Goal: Information Seeking & Learning: Learn about a topic

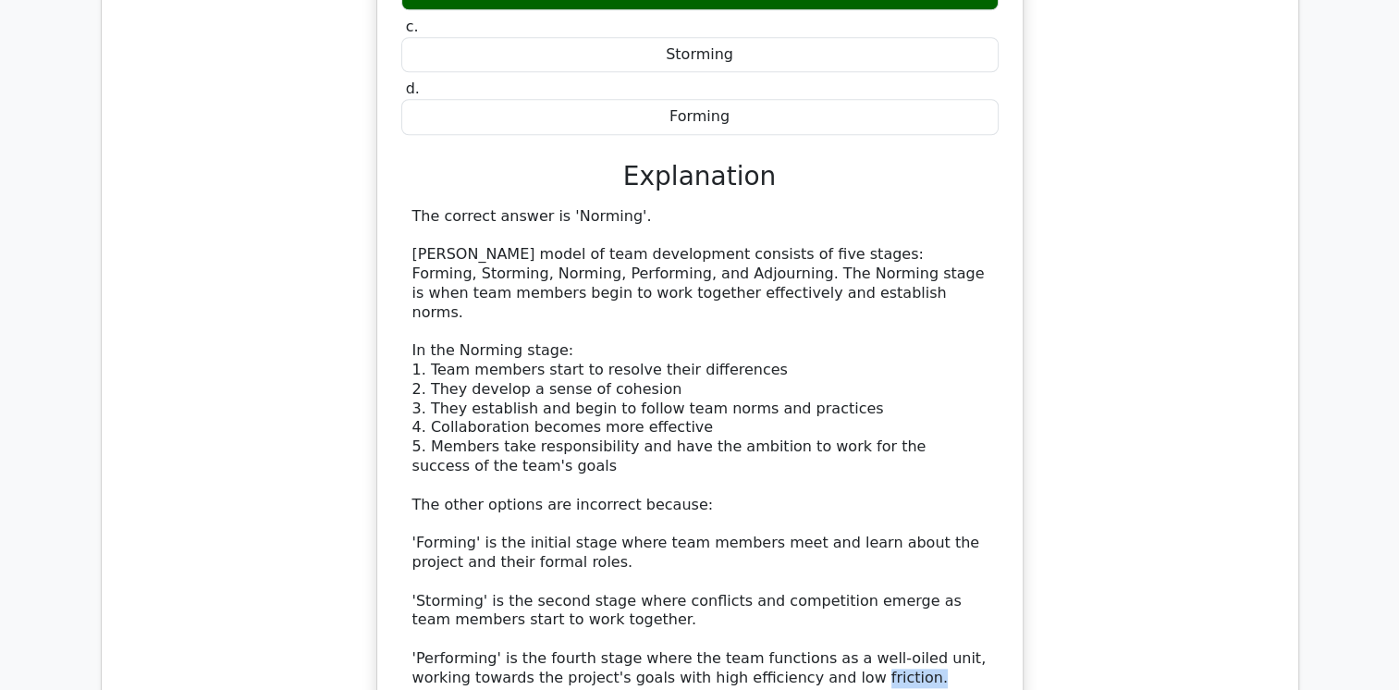
drag, startPoint x: 828, startPoint y: 565, endPoint x: 778, endPoint y: 574, distance: 50.8
click at [778, 574] on div "The correct answer is 'Norming'. [PERSON_NAME] model of team development consis…" at bounding box center [699, 447] width 575 height 481
copy div "friction."
click at [695, 360] on div "The correct answer is 'Norming'. [PERSON_NAME] model of team development consis…" at bounding box center [699, 447] width 575 height 481
drag, startPoint x: 584, startPoint y: 180, endPoint x: 655, endPoint y: 184, distance: 70.4
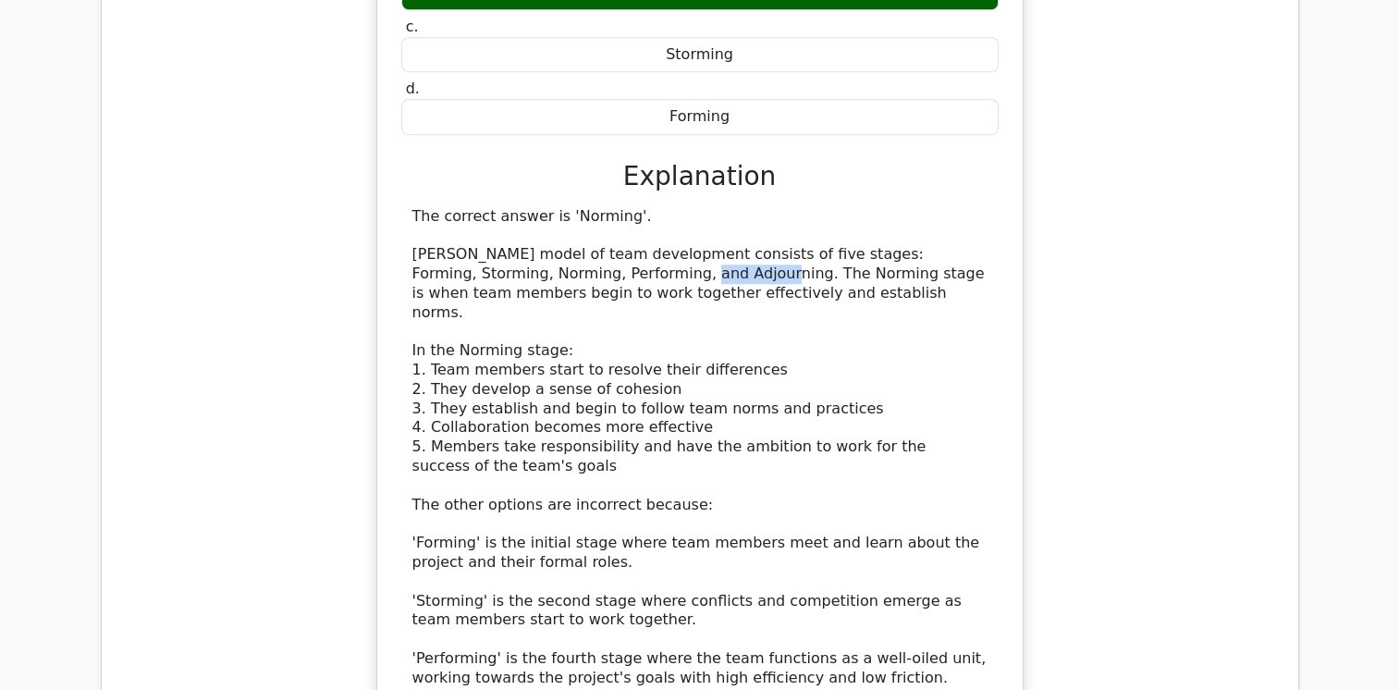
click at [655, 207] on div "The correct answer is 'Norming'. [PERSON_NAME] model of team development consis…" at bounding box center [699, 447] width 575 height 481
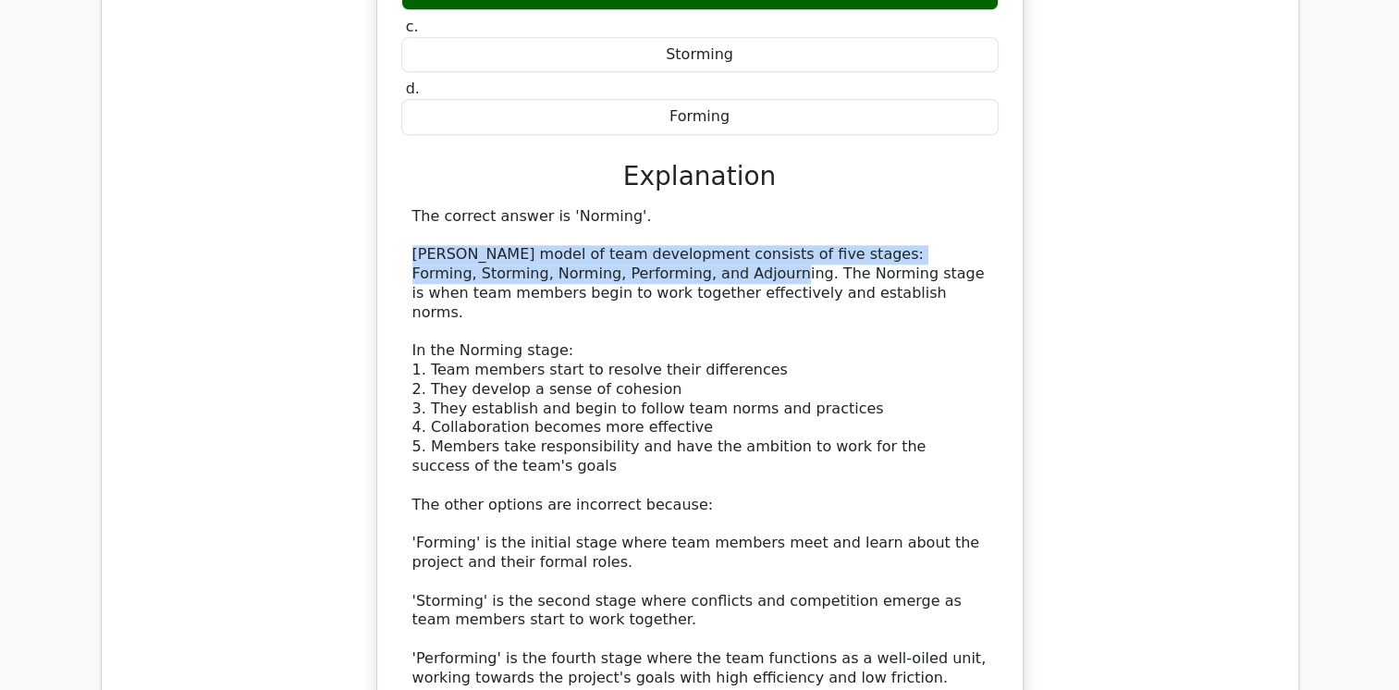
drag, startPoint x: 662, startPoint y: 181, endPoint x: 410, endPoint y: 163, distance: 252.2
click at [410, 207] on div "The correct answer is 'Norming'. [PERSON_NAME] model of team development consis…" at bounding box center [699, 447] width 597 height 481
copy div "[PERSON_NAME] model of team development consists of five stages: Forming, Storm…"
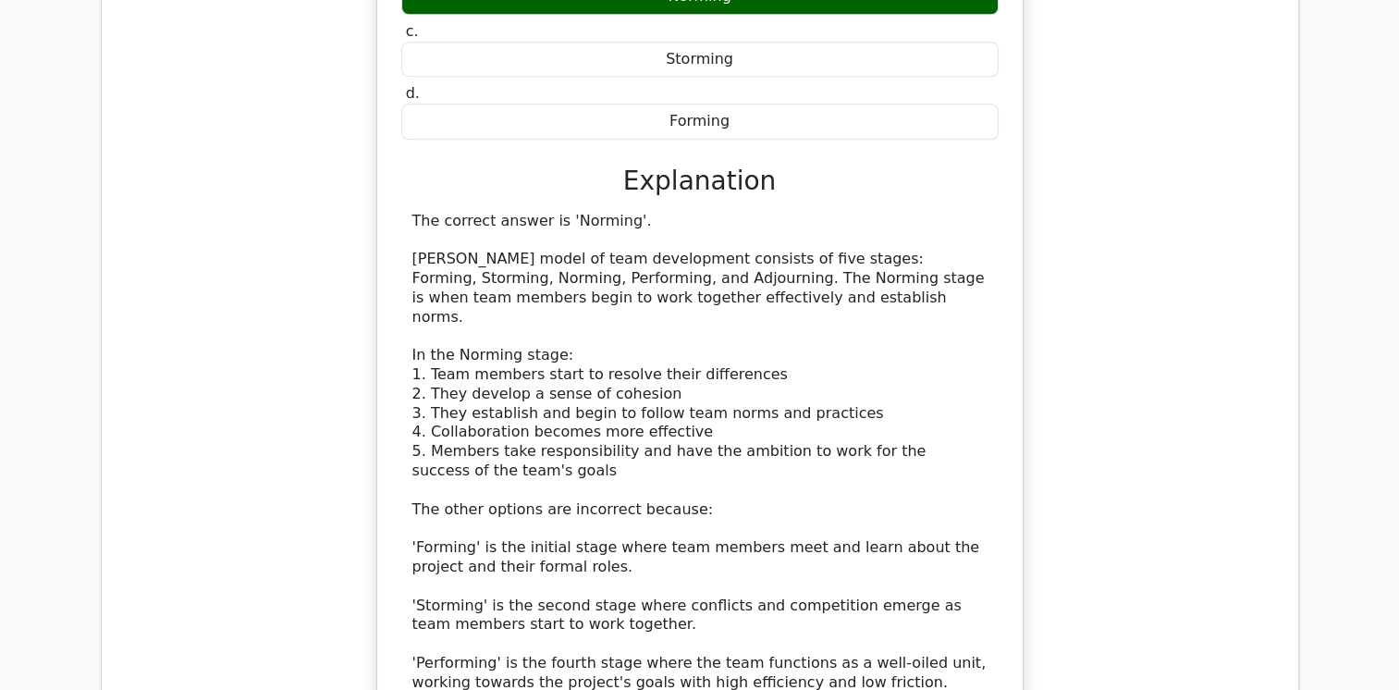
click at [137, 505] on div "In [PERSON_NAME] model of team development, the stage where team members begin …" at bounding box center [699, 299] width 1167 height 1021
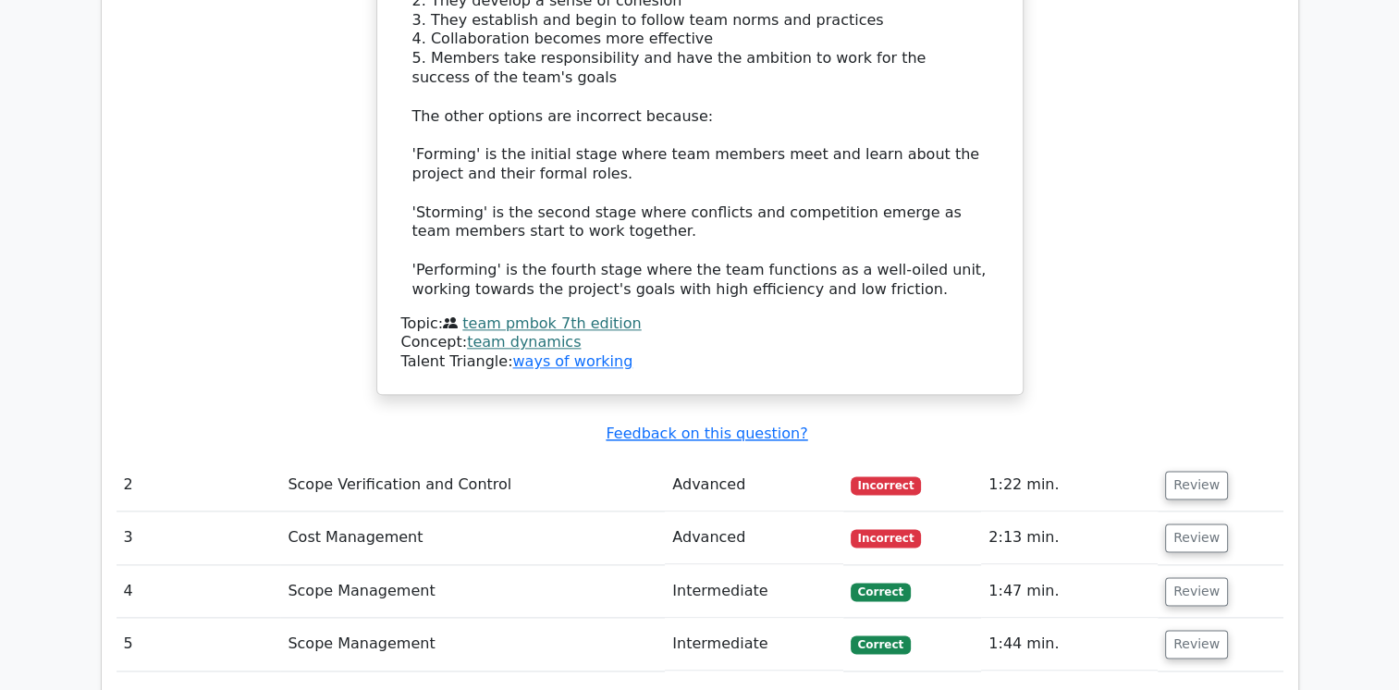
scroll to position [2145, 0]
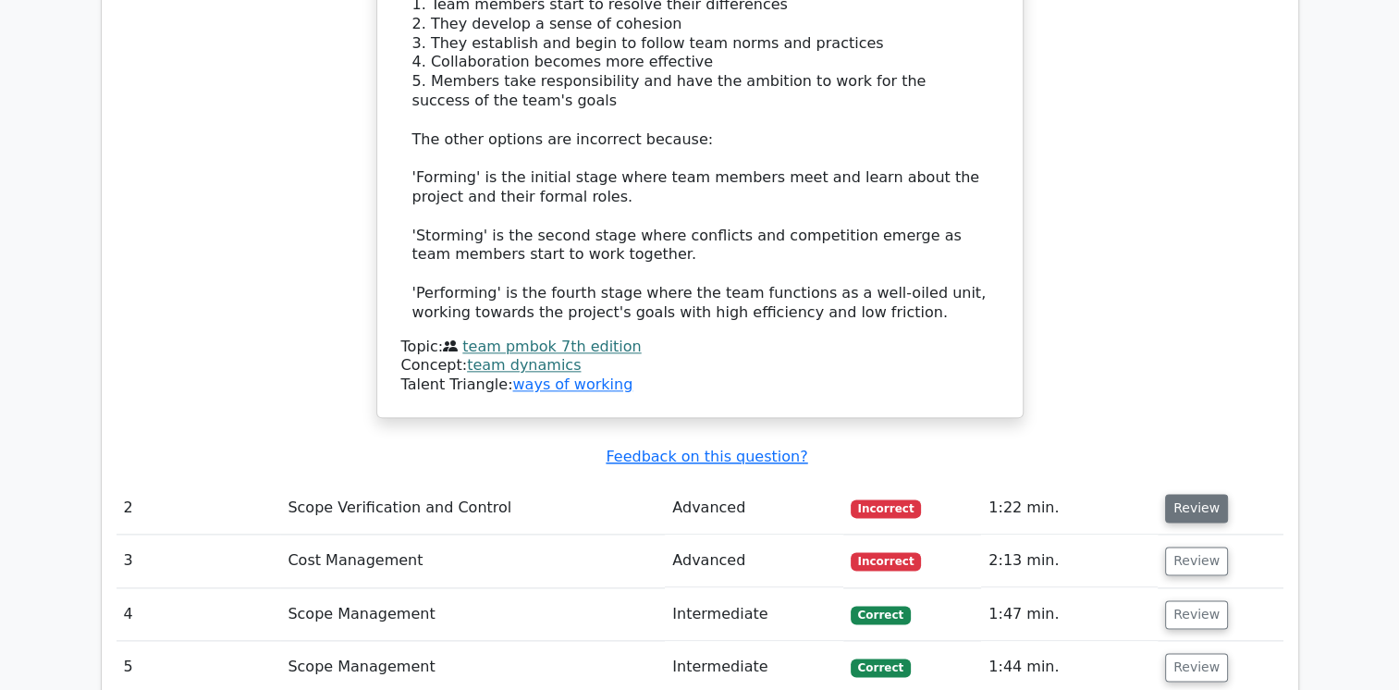
click at [1189, 494] on button "Review" at bounding box center [1196, 508] width 63 height 29
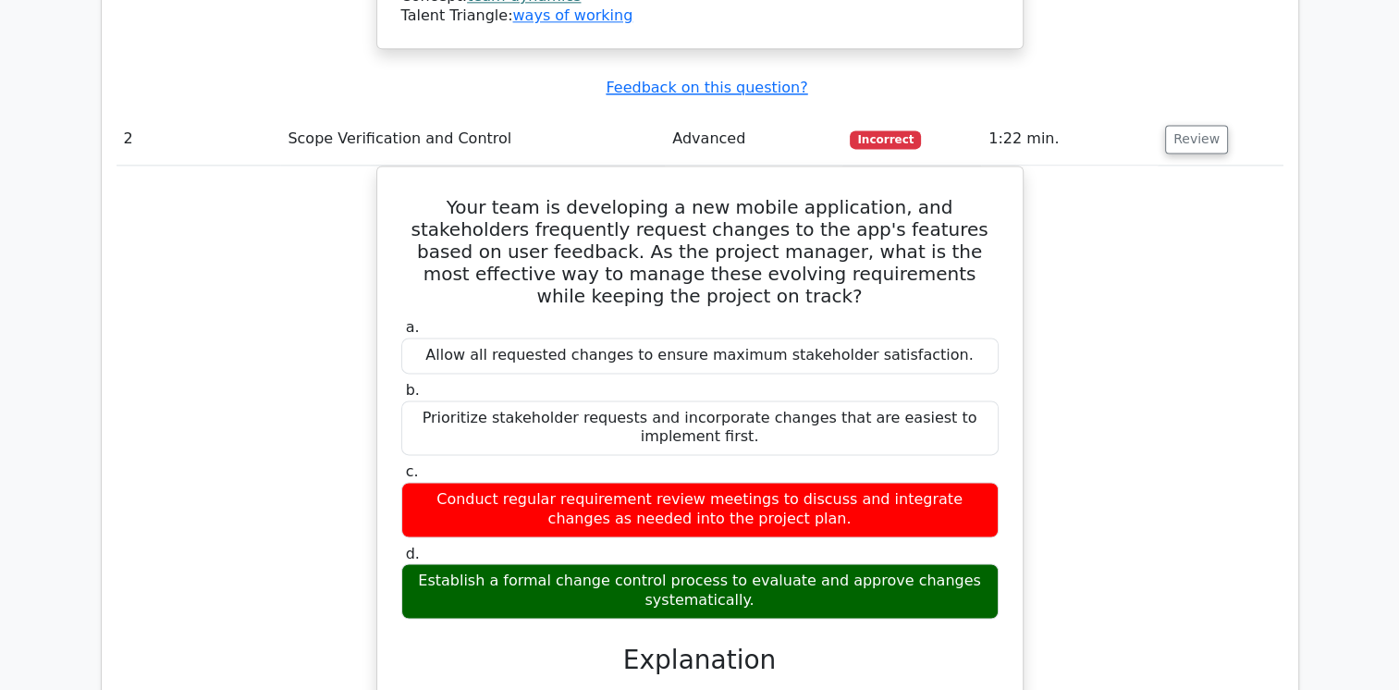
scroll to position [2515, 0]
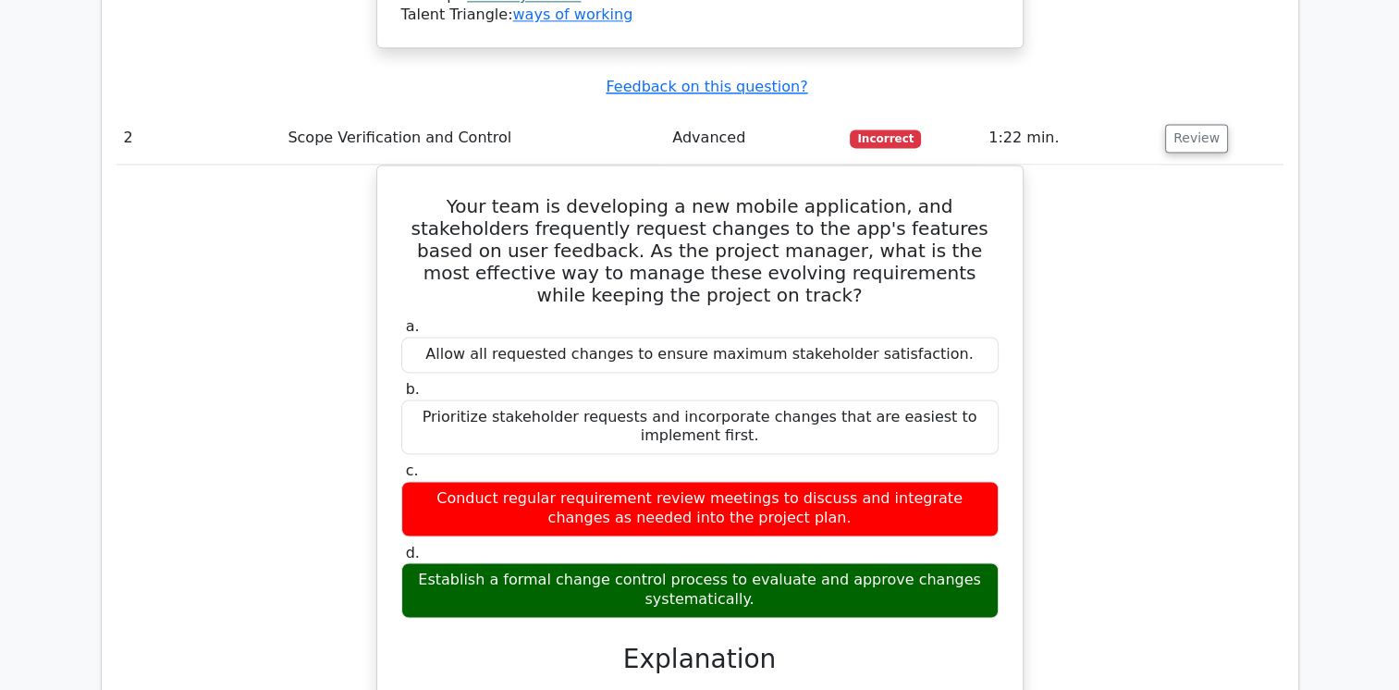
click at [272, 463] on div "Your team is developing a new mobile application, and stakeholders frequently r…" at bounding box center [699, 582] width 1167 height 835
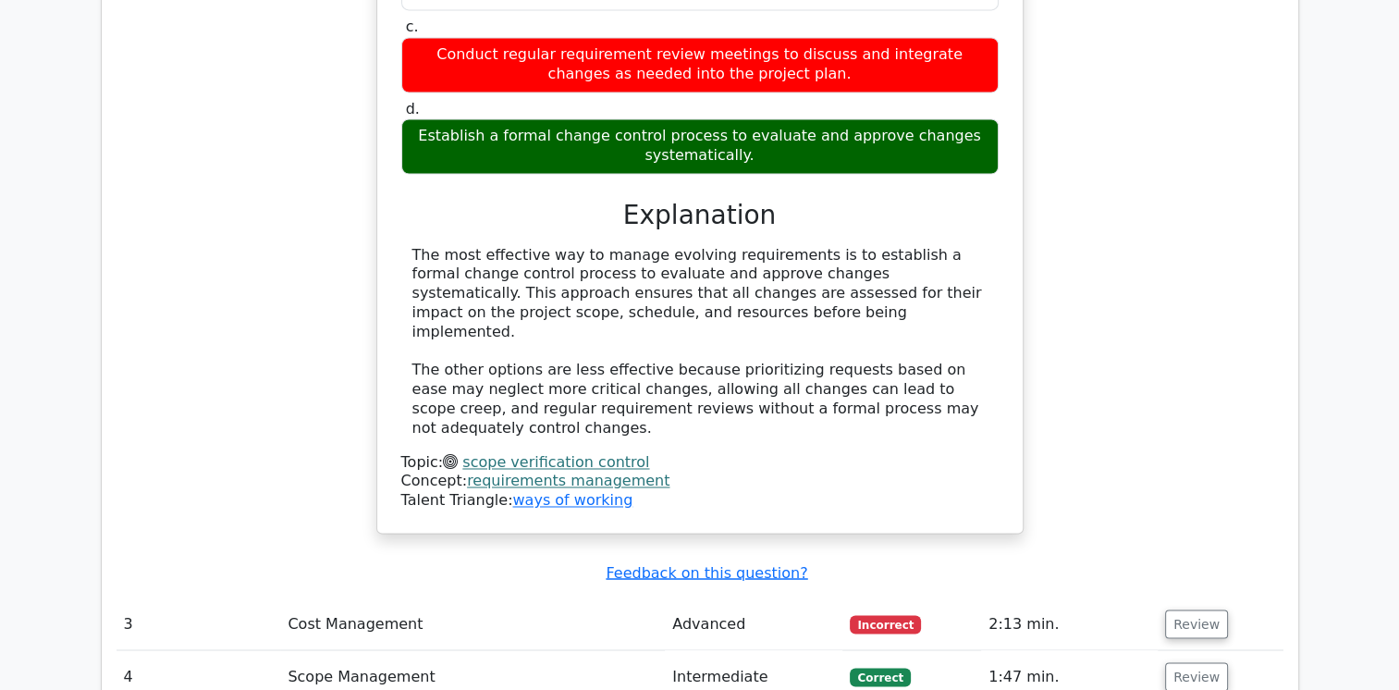
scroll to position [2922, 0]
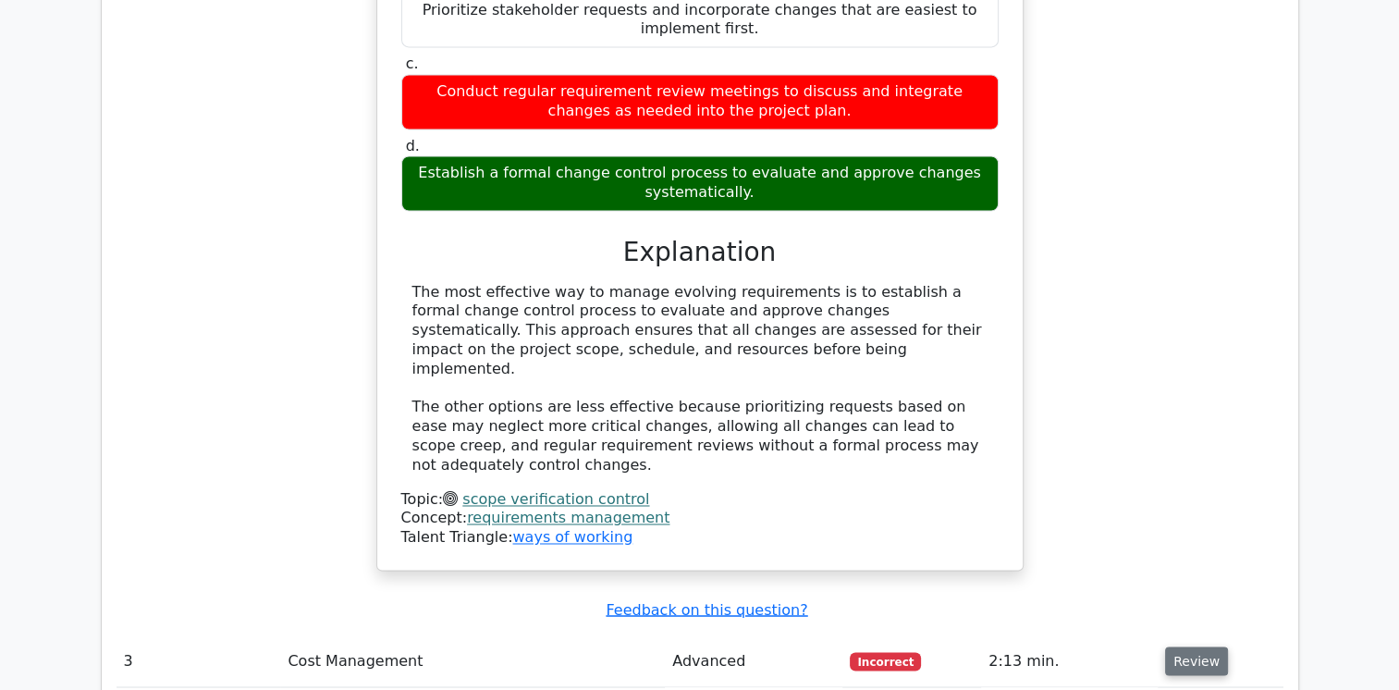
click at [1195, 646] on button "Review" at bounding box center [1196, 660] width 63 height 29
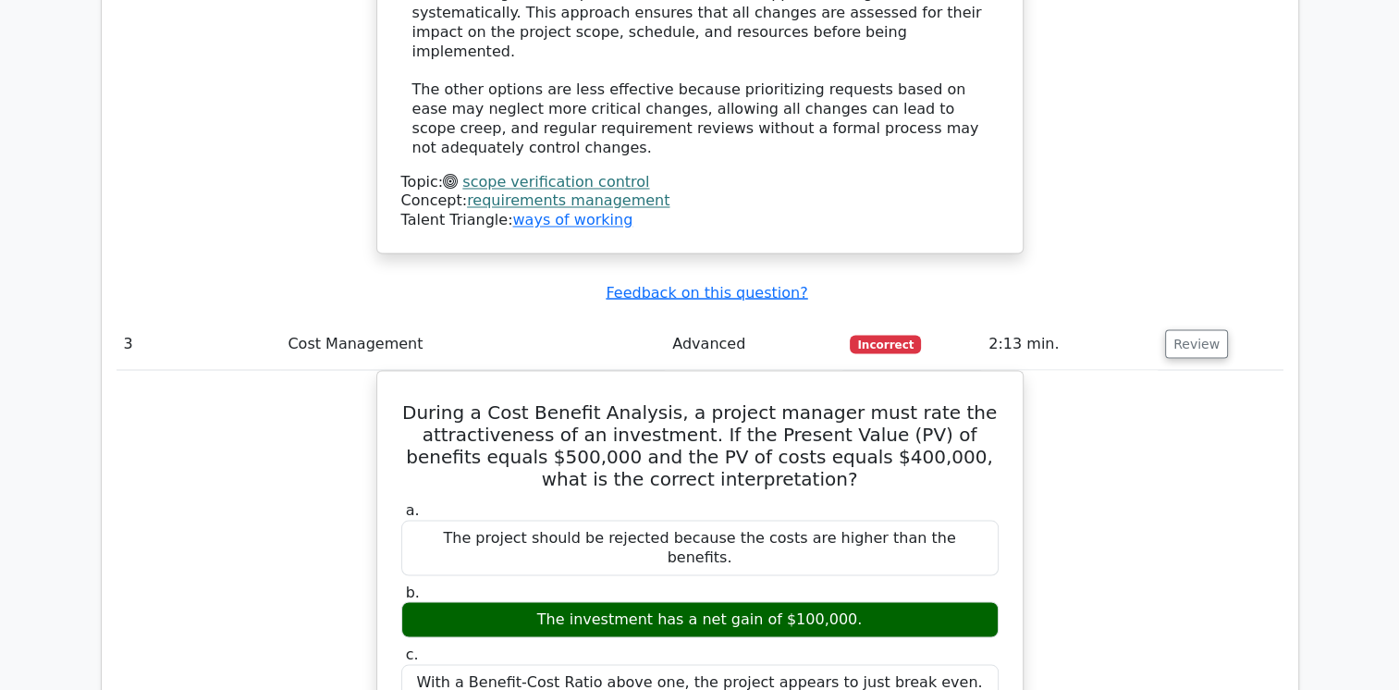
scroll to position [3254, 0]
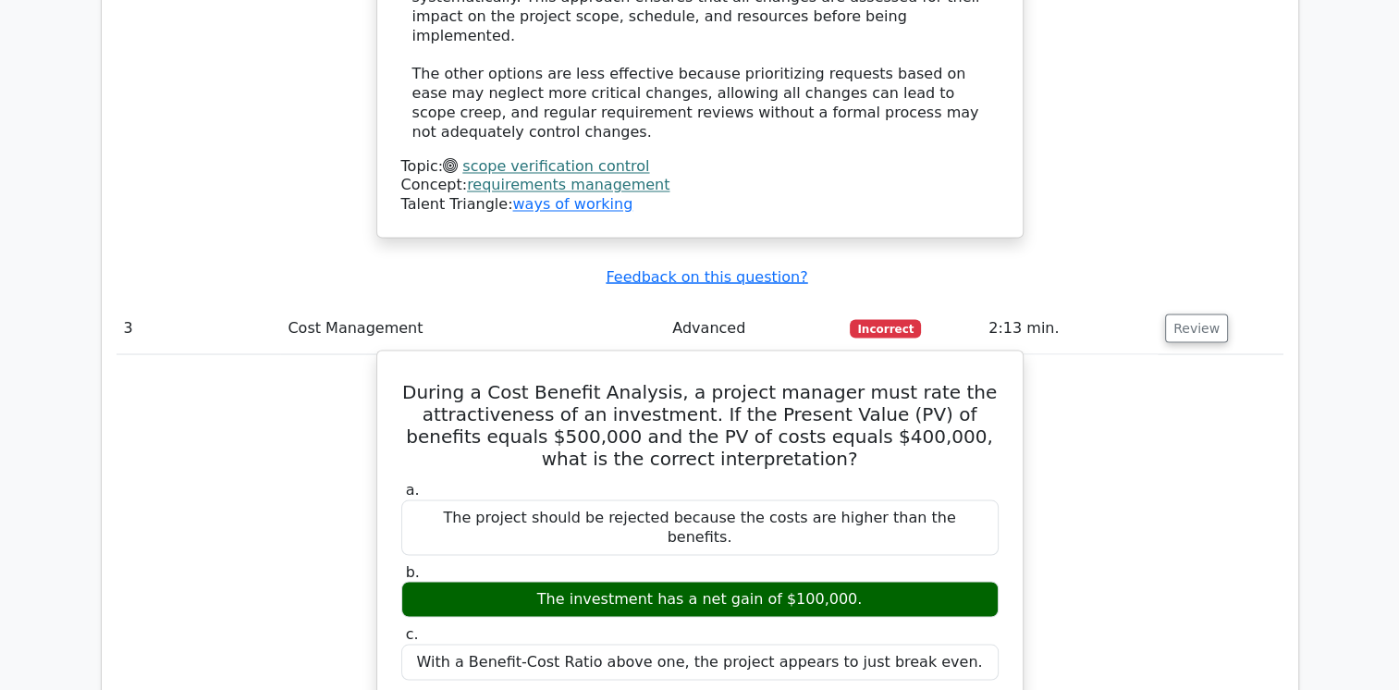
drag, startPoint x: 848, startPoint y: 426, endPoint x: 548, endPoint y: 423, distance: 299.6
click at [548, 581] on div "The investment has a net gain of $100,000." at bounding box center [699, 599] width 597 height 36
copy div "The investment has a net gain of $100,000."
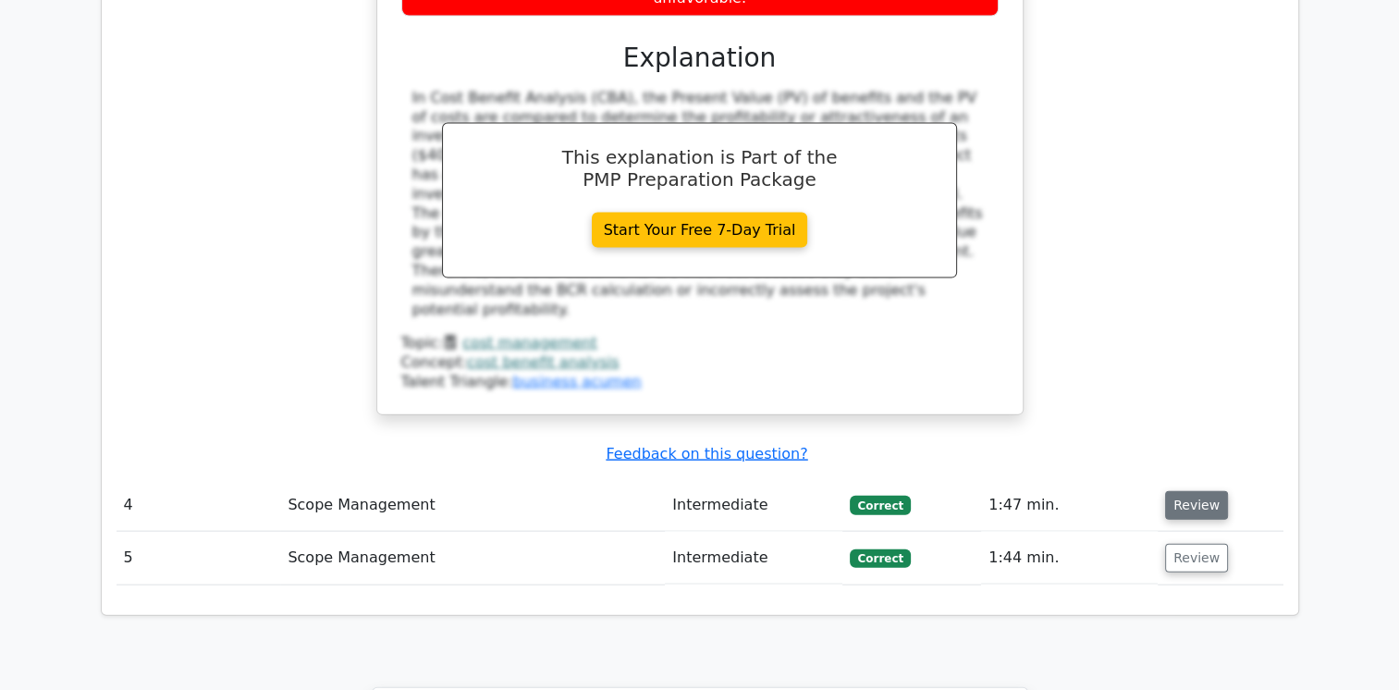
scroll to position [3971, 0]
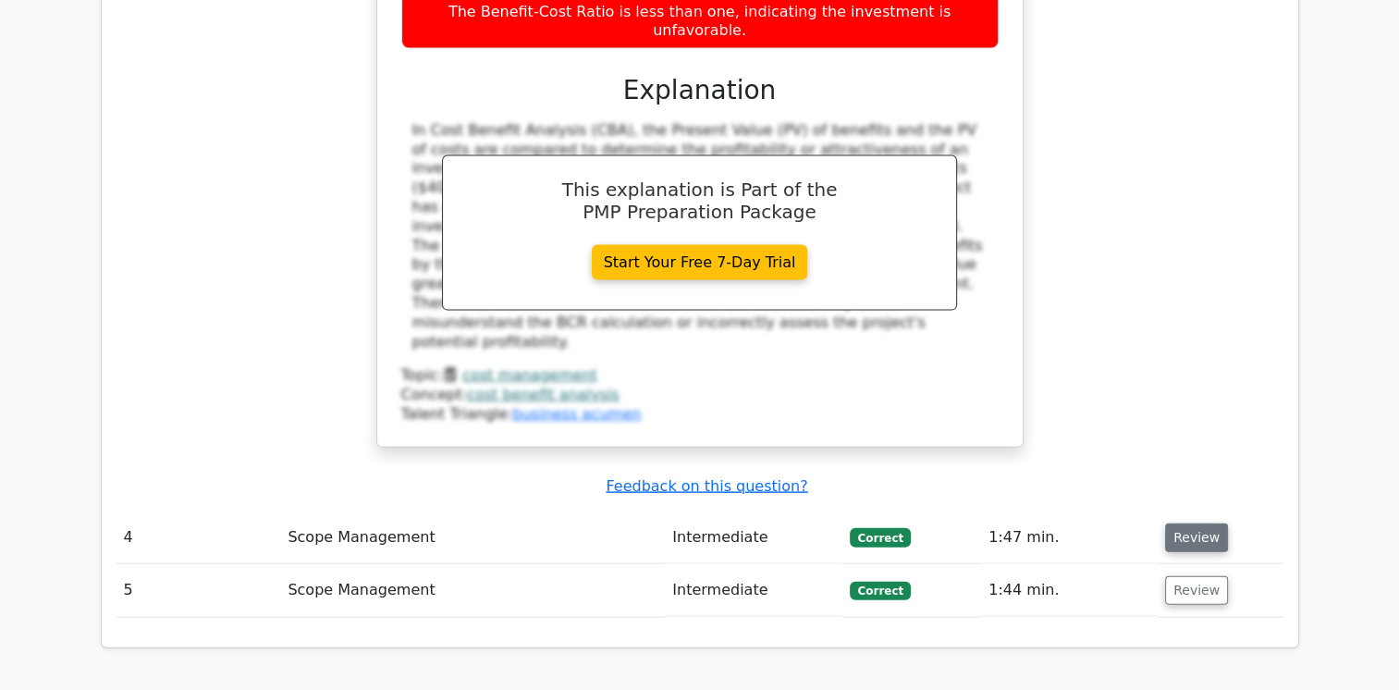
click at [1198, 523] on button "Review" at bounding box center [1196, 537] width 63 height 29
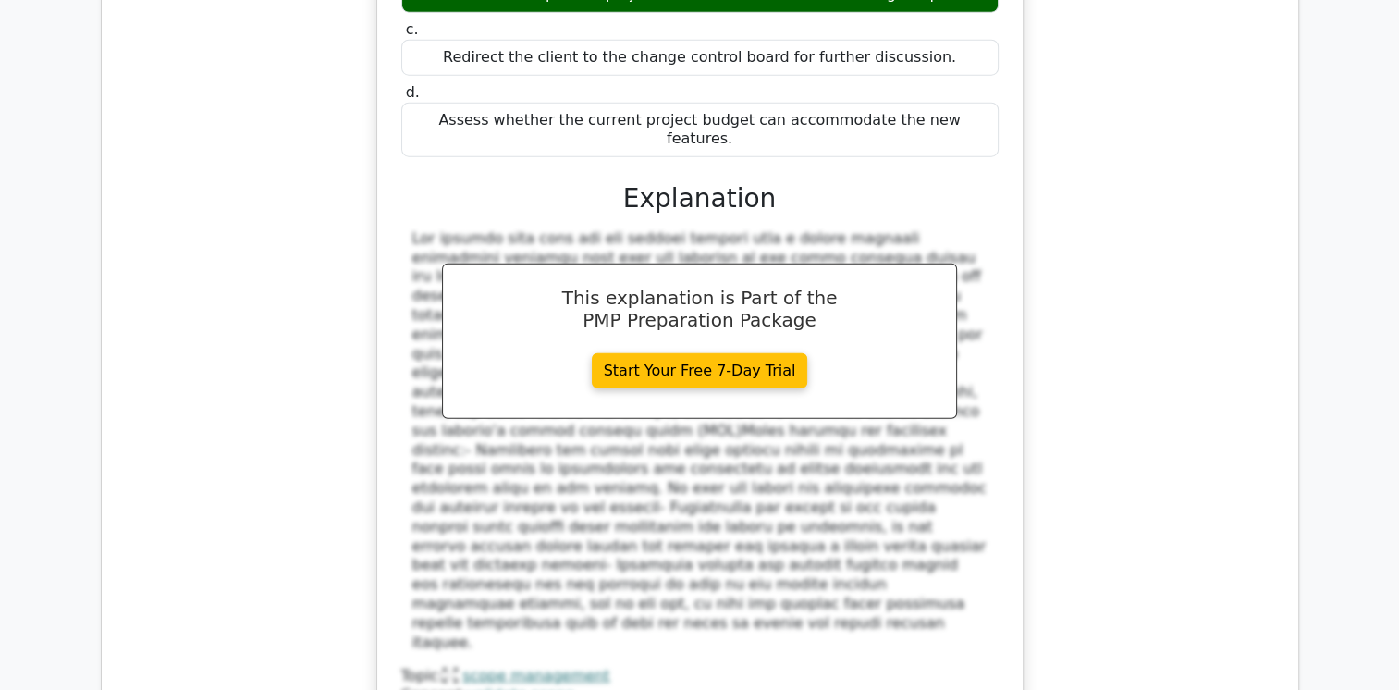
scroll to position [4784, 0]
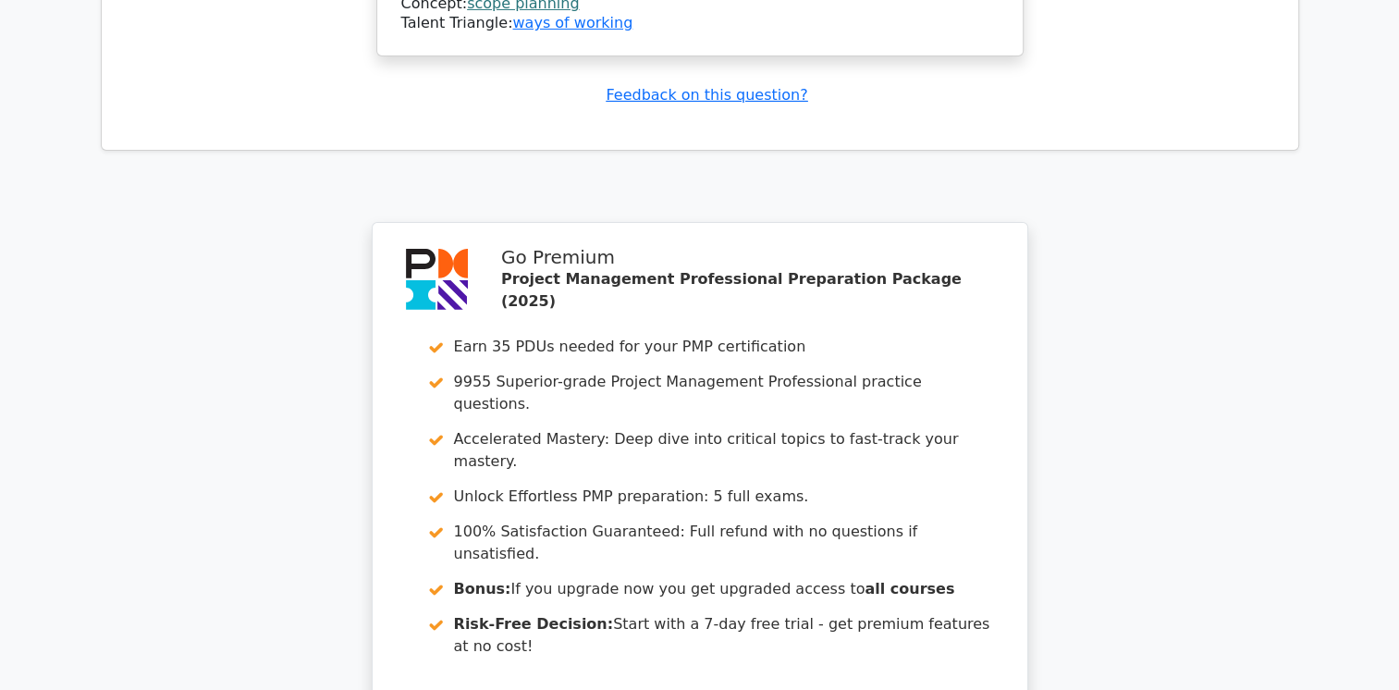
scroll to position [6375, 0]
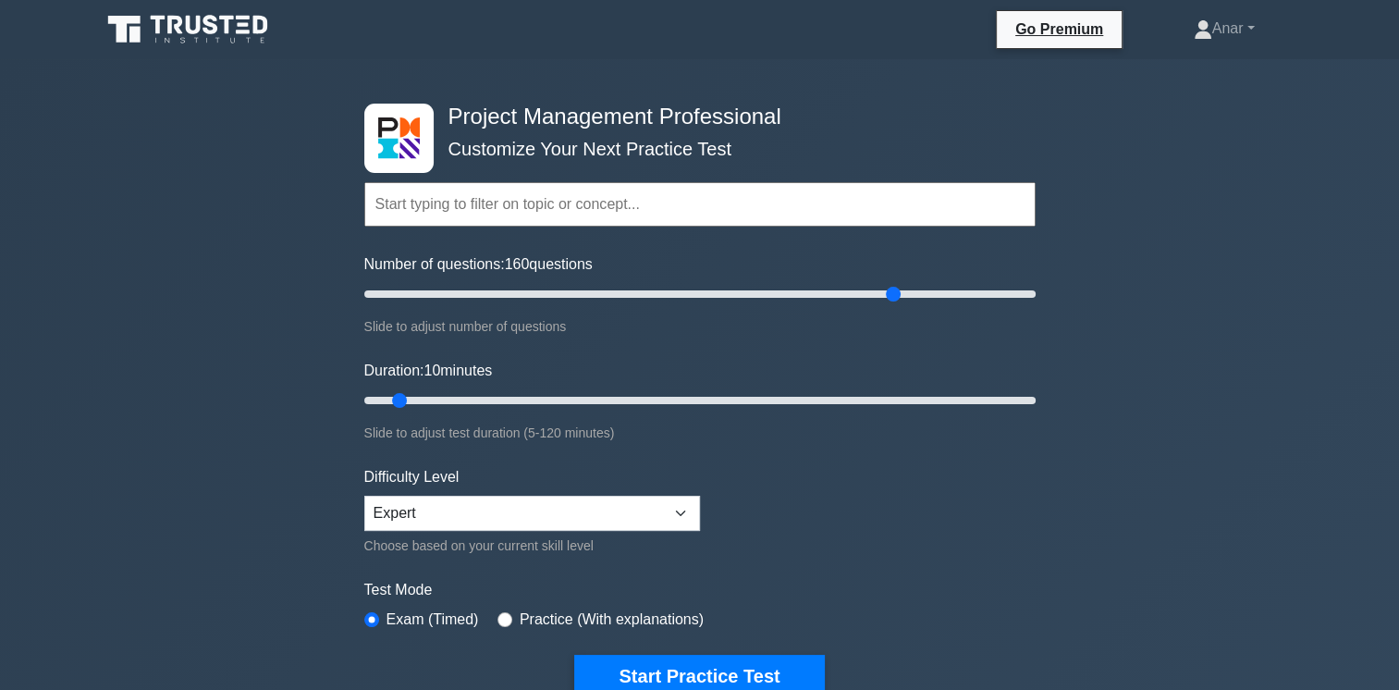
drag, startPoint x: 386, startPoint y: 299, endPoint x: 895, endPoint y: 291, distance: 508.5
click at [895, 291] on input "Number of questions: 160 questions" at bounding box center [699, 294] width 671 height 22
drag, startPoint x: 895, startPoint y: 291, endPoint x: 297, endPoint y: 314, distance: 598.6
type input "5"
click at [364, 305] on input "Number of questions: 5 questions" at bounding box center [699, 294] width 671 height 22
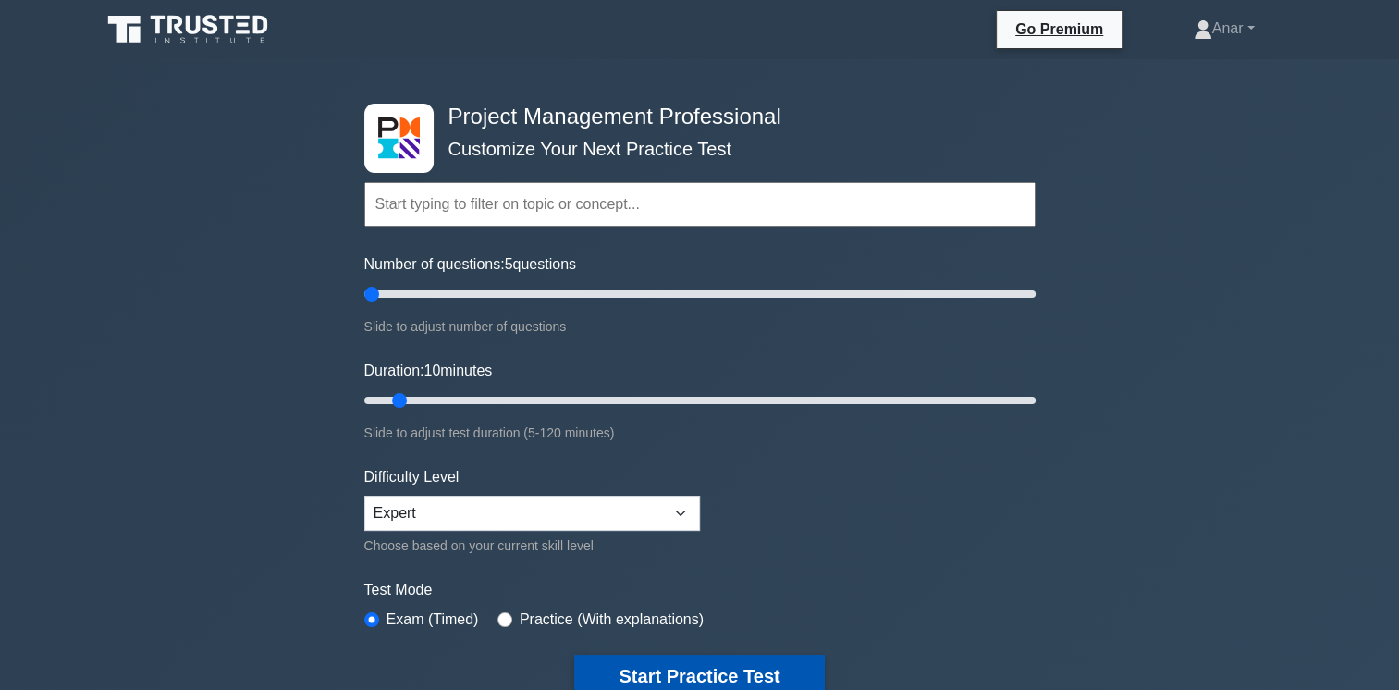
click at [655, 665] on button "Start Practice Test" at bounding box center [699, 676] width 250 height 43
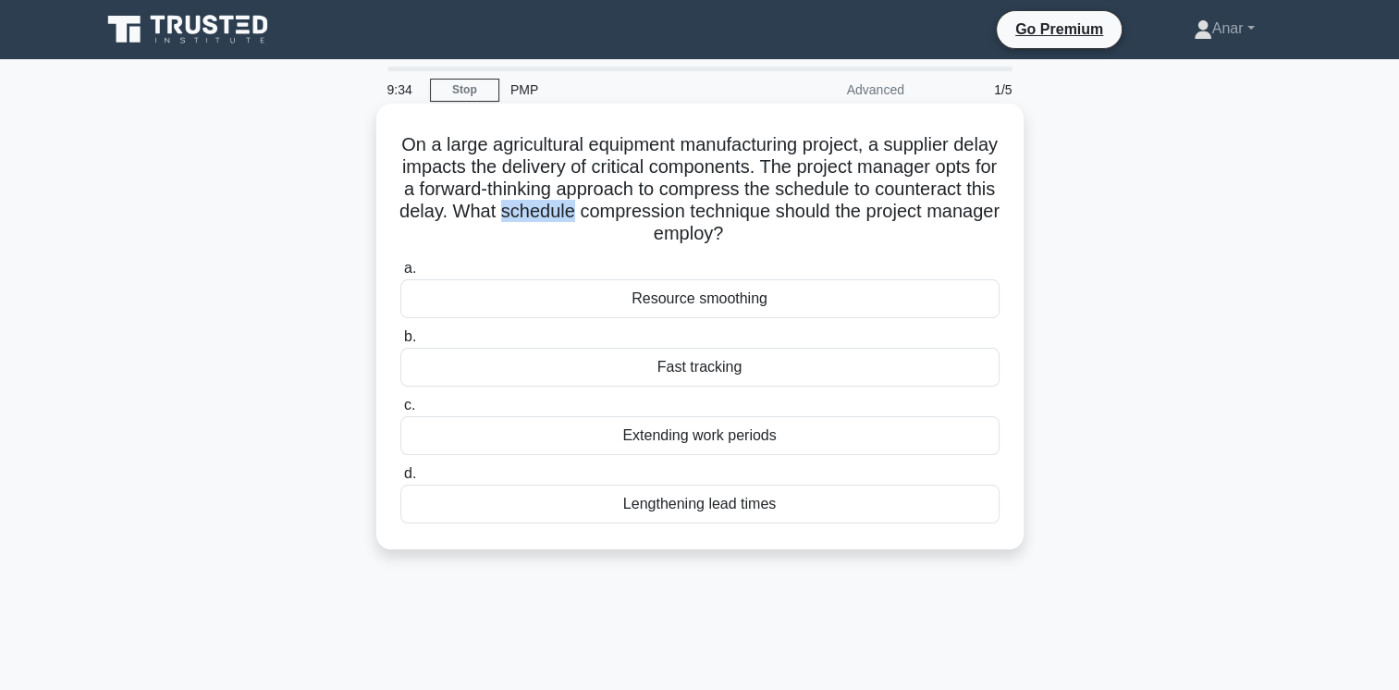
drag, startPoint x: 634, startPoint y: 216, endPoint x: 707, endPoint y: 207, distance: 73.6
click at [707, 207] on h5 "On a large agricultural equipment manufacturing project, a supplier delay impac…" at bounding box center [699, 189] width 603 height 113
copy h5 "schedule"
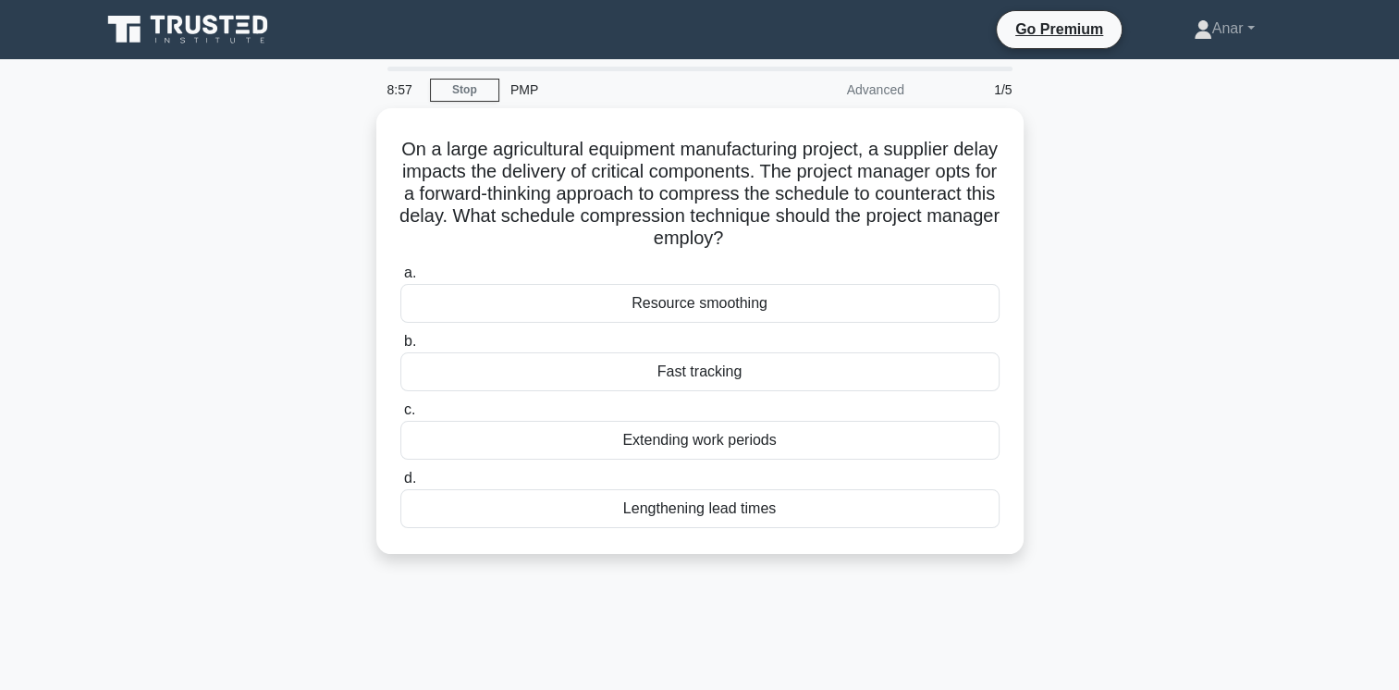
click at [309, 202] on div "On a large agricultural equipment manufacturing project, a supplier delay impac…" at bounding box center [700, 342] width 1220 height 468
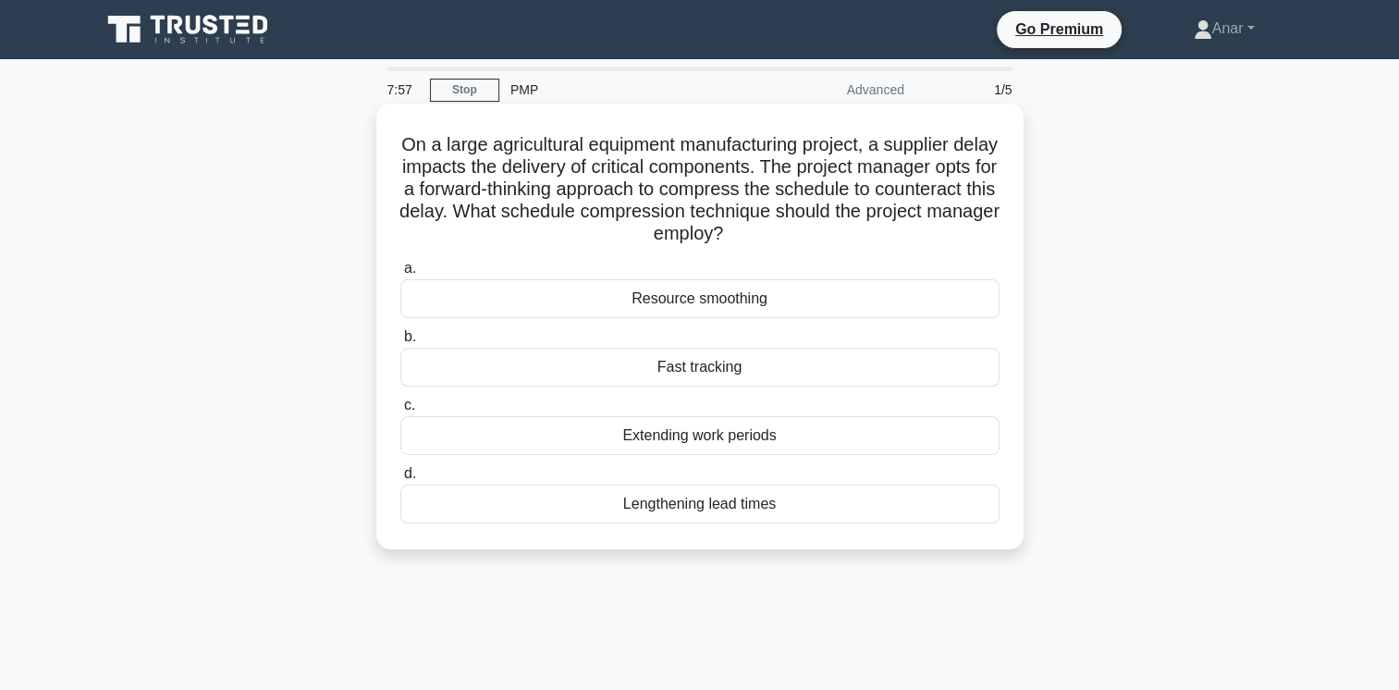
click at [479, 372] on div "Fast tracking" at bounding box center [699, 367] width 599 height 39
click at [400, 343] on input "b. Fast tracking" at bounding box center [400, 337] width 0 height 12
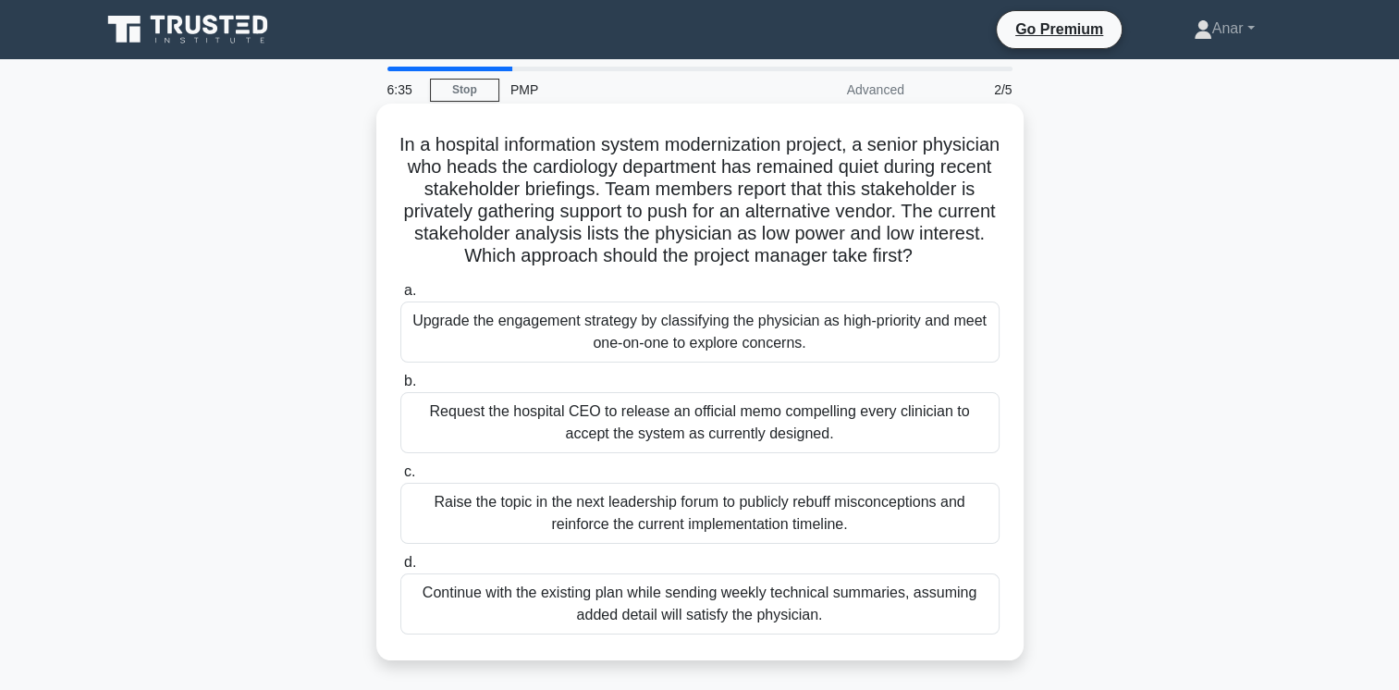
click at [514, 358] on div "Upgrade the engagement strategy by classifying the physician as high-priority a…" at bounding box center [699, 331] width 599 height 61
click at [400, 297] on input "a. Upgrade the engagement strategy by classifying the physician as high-priorit…" at bounding box center [400, 291] width 0 height 12
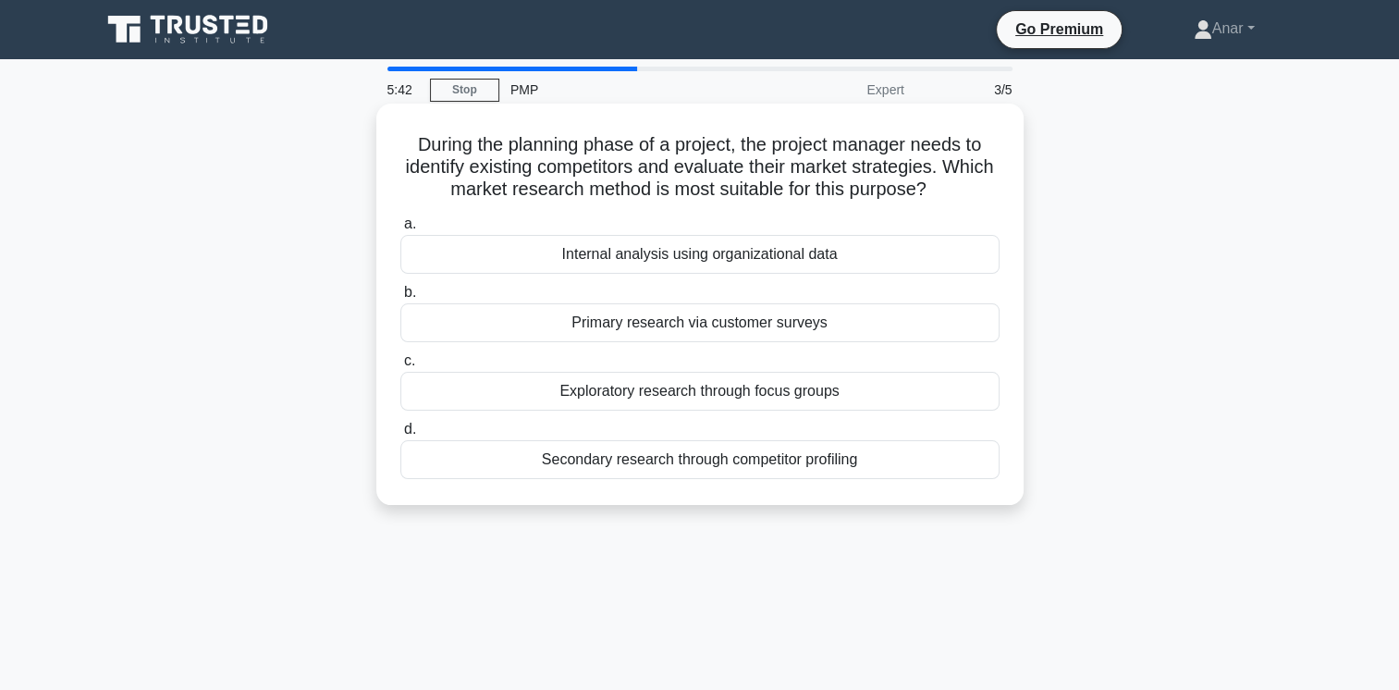
click at [488, 259] on div "Internal analysis using organizational data" at bounding box center [699, 254] width 599 height 39
click at [400, 230] on input "a. Internal analysis using organizational data" at bounding box center [400, 224] width 0 height 12
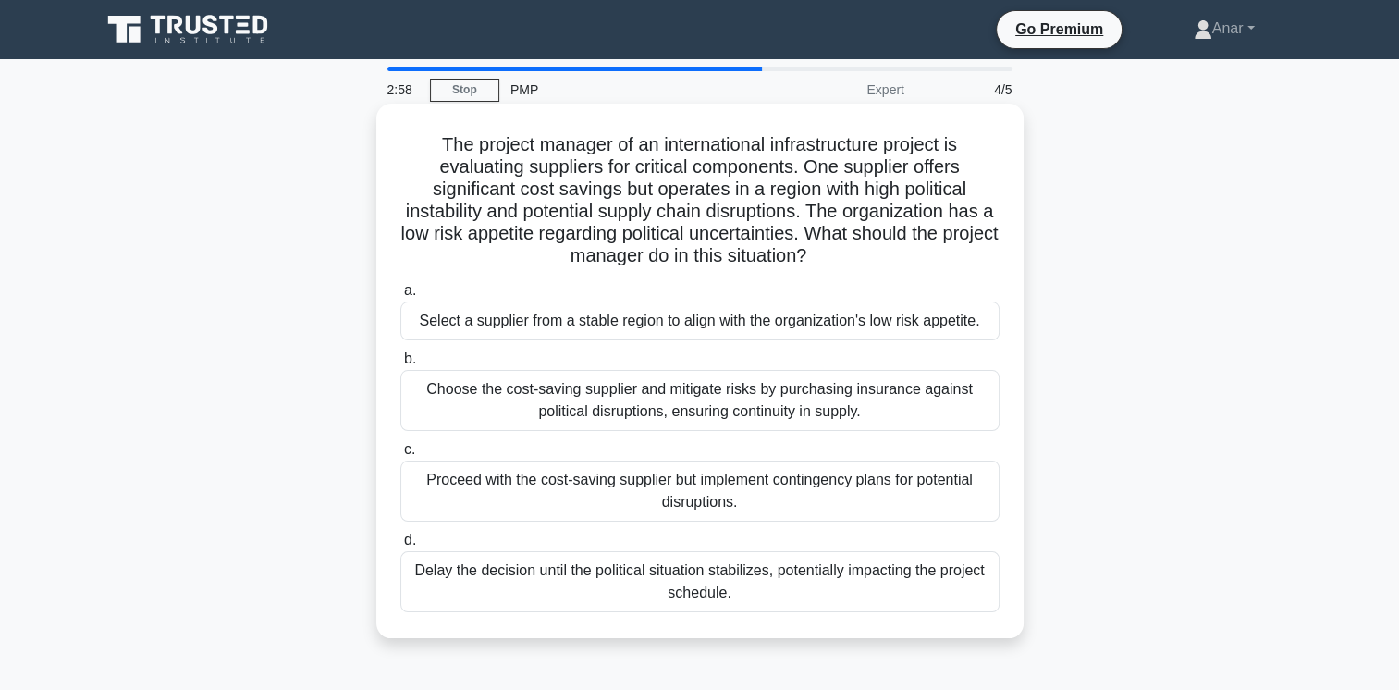
click at [427, 398] on div "Choose the cost-saving supplier and mitigate risks by purchasing insurance agai…" at bounding box center [699, 400] width 599 height 61
click at [400, 365] on input "b. Choose the cost-saving supplier and mitigate risks by purchasing insurance a…" at bounding box center [400, 359] width 0 height 12
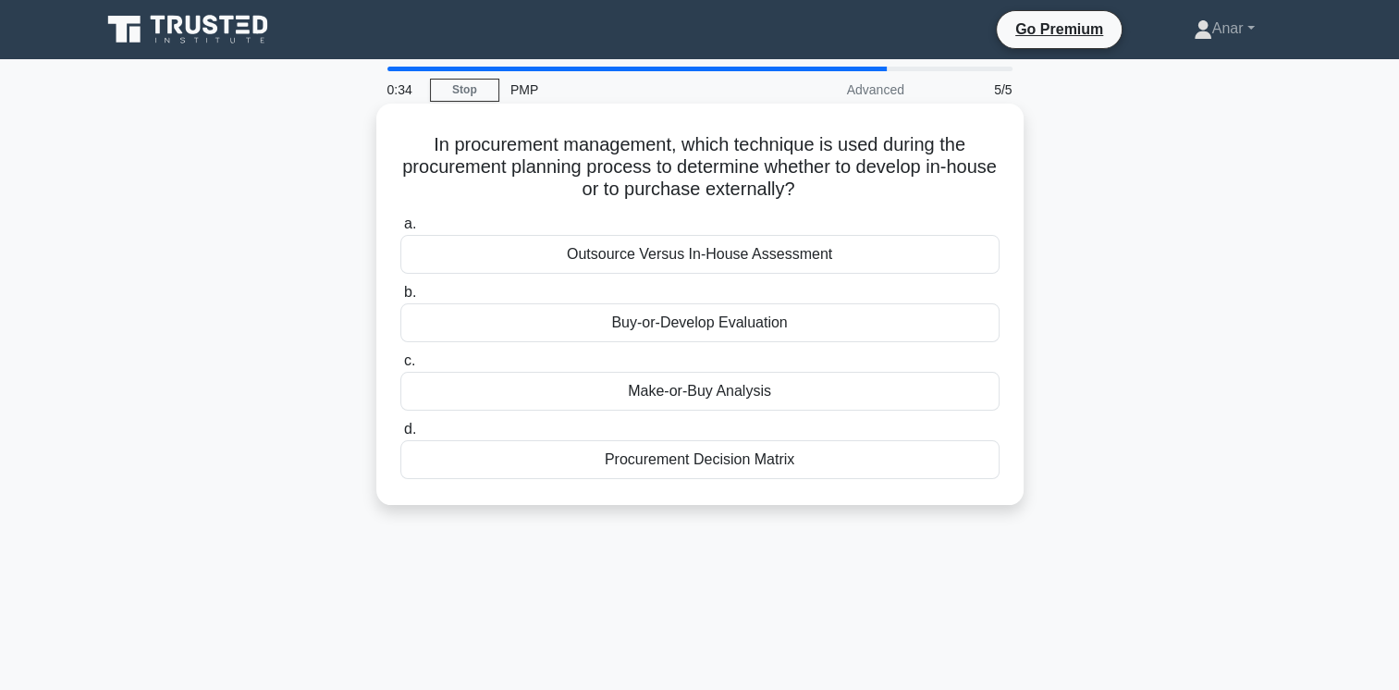
click at [502, 260] on div "Outsource Versus In-House Assessment" at bounding box center [699, 254] width 599 height 39
click at [400, 230] on input "a. Outsource Versus In-House Assessment" at bounding box center [400, 224] width 0 height 12
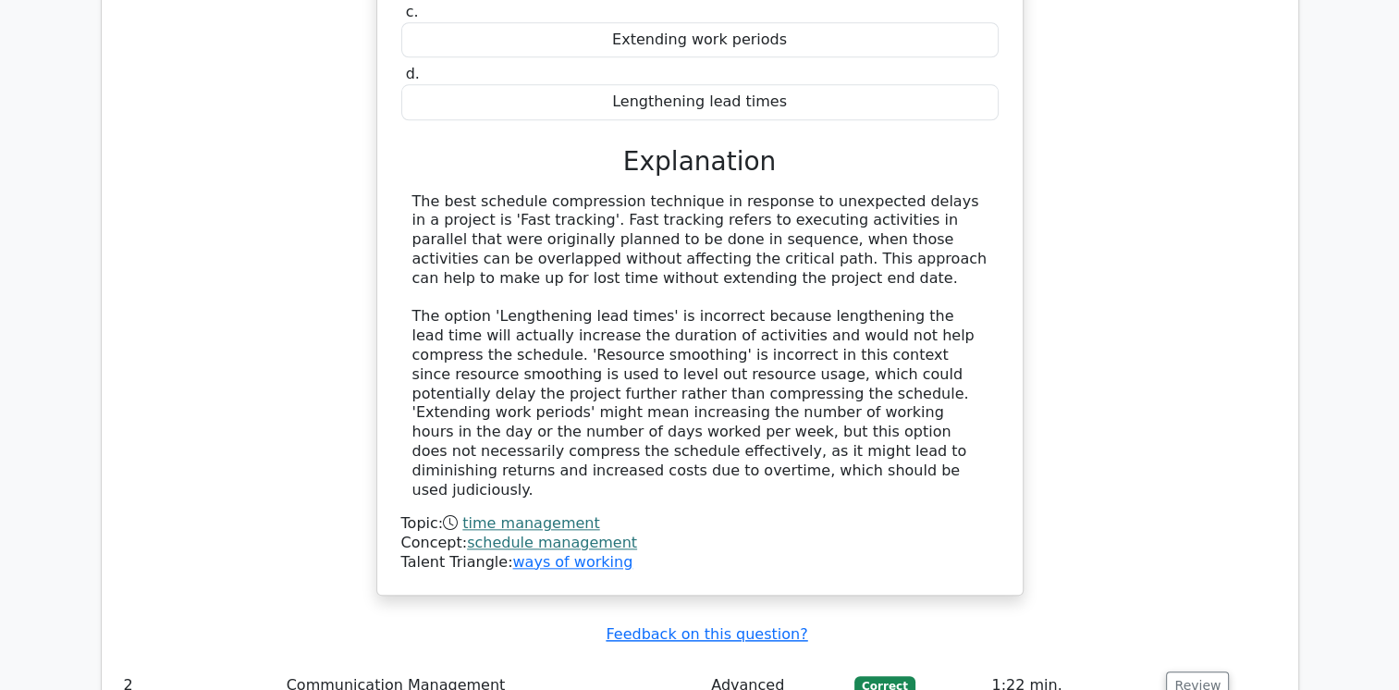
scroll to position [1923, 0]
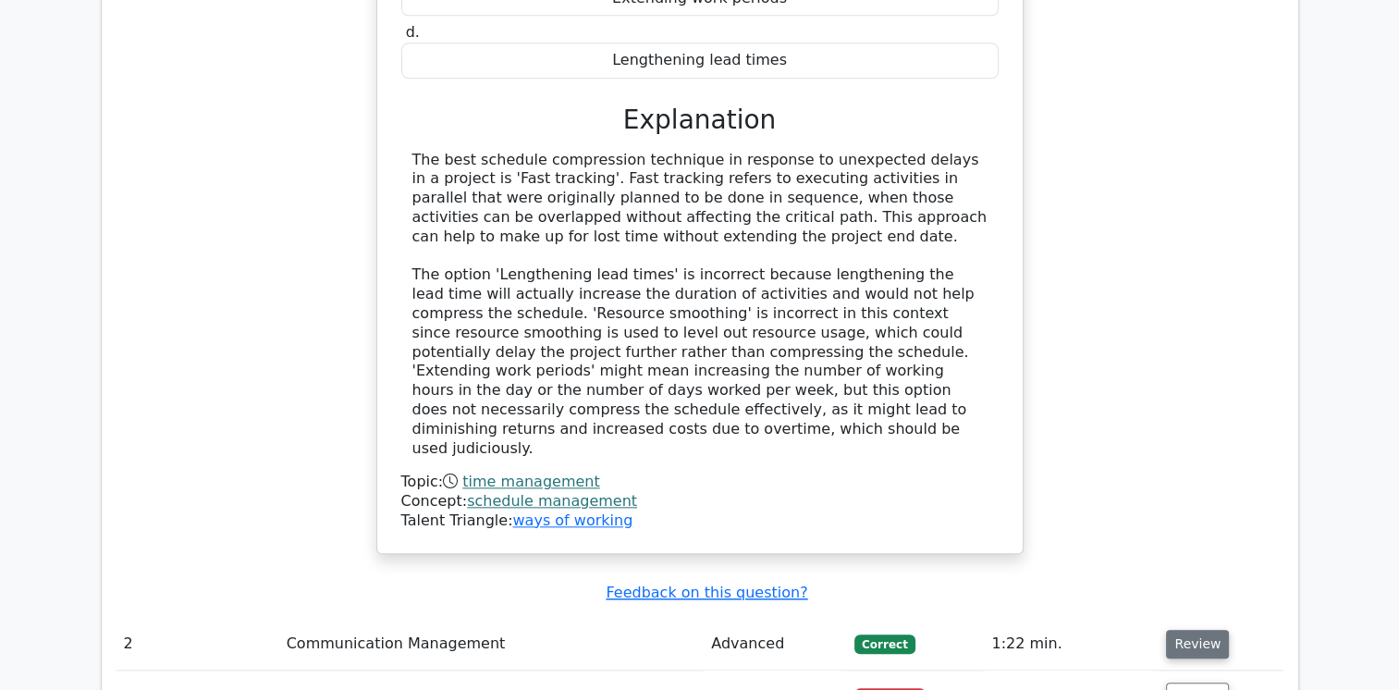
click at [1190, 630] on button "Review" at bounding box center [1197, 644] width 63 height 29
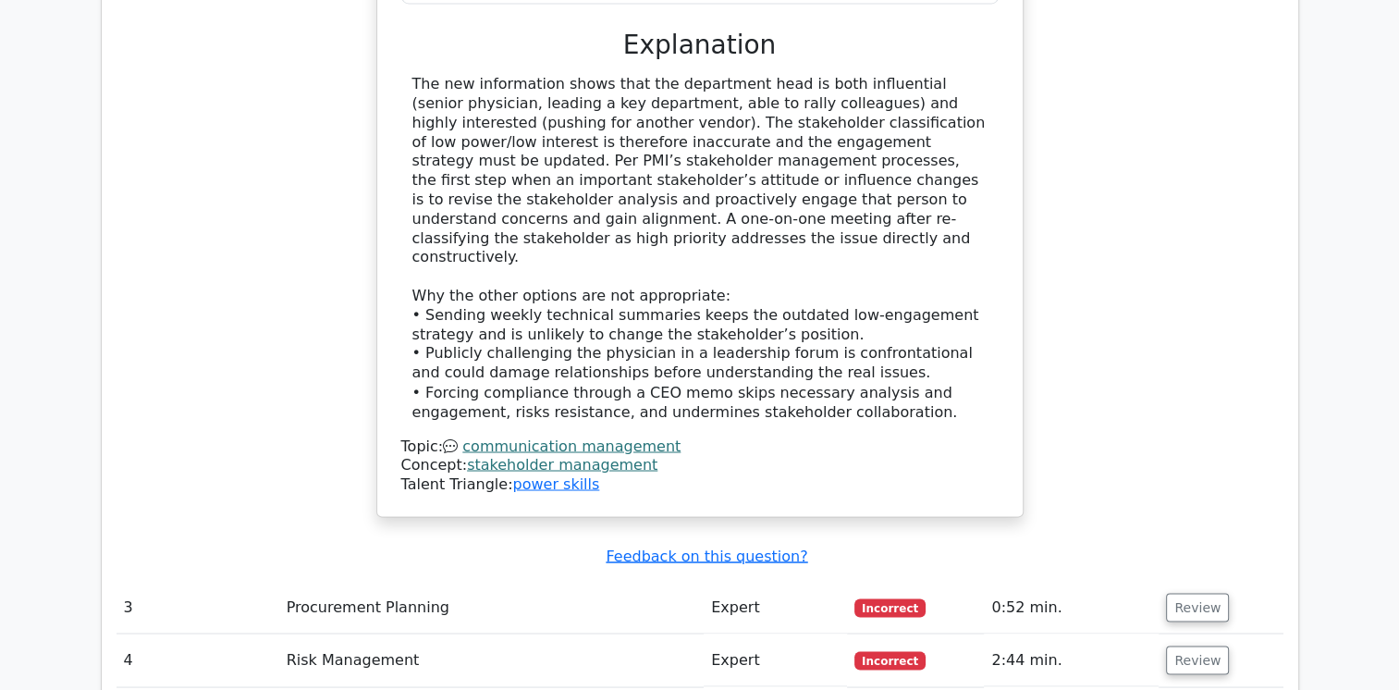
scroll to position [3143, 0]
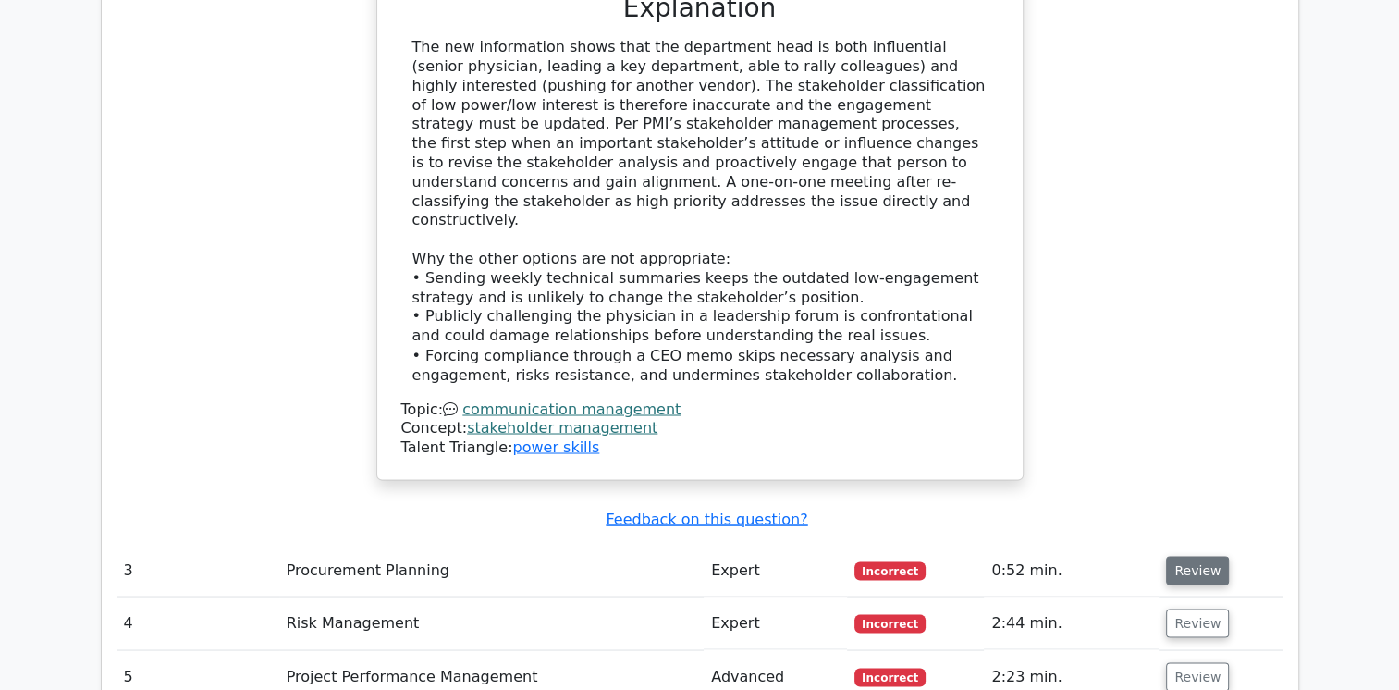
click at [1196, 556] on button "Review" at bounding box center [1197, 570] width 63 height 29
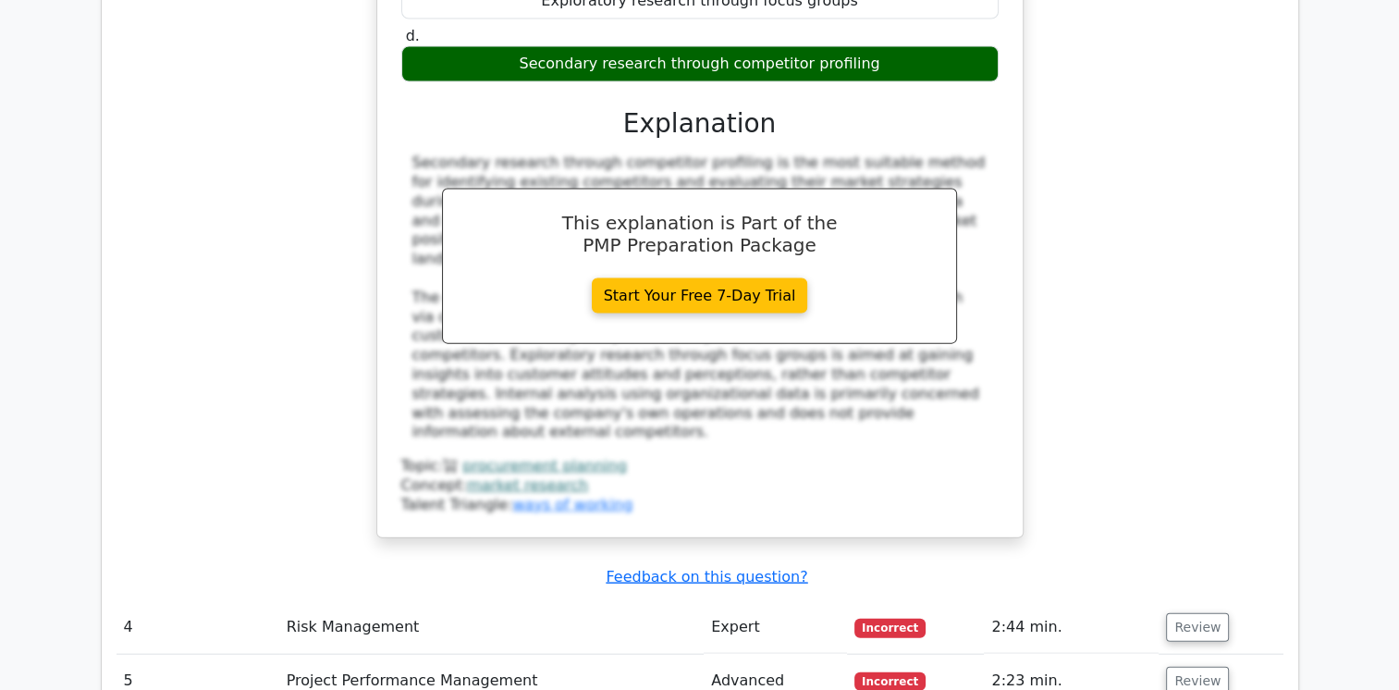
scroll to position [4068, 0]
